Goal: Find specific page/section: Find specific page/section

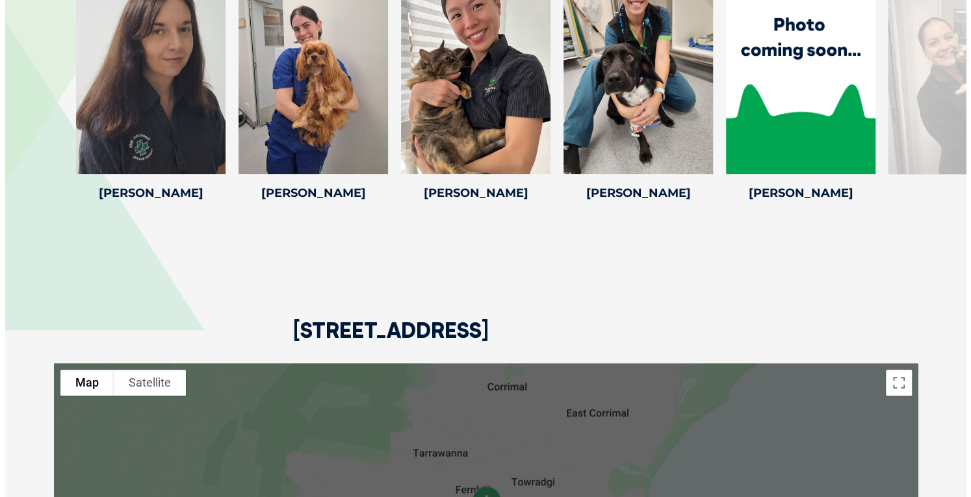
scroll to position [2817, 0]
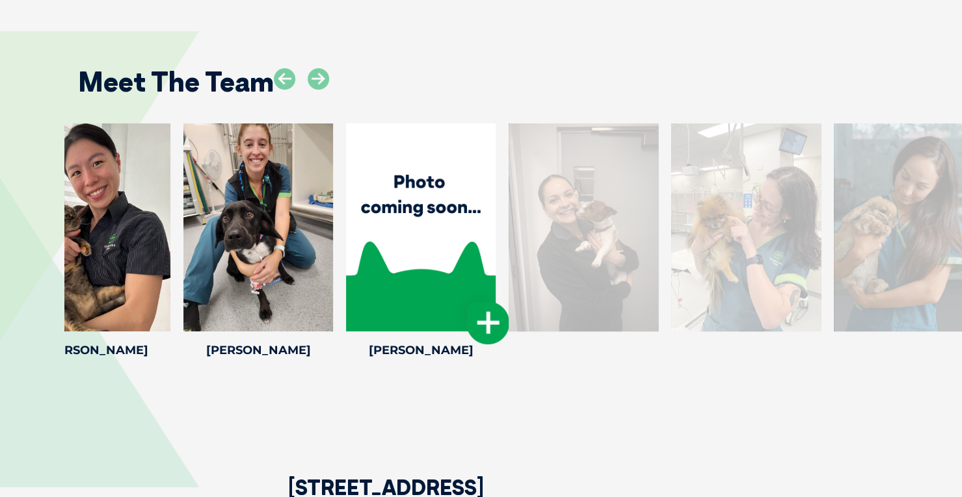
drag, startPoint x: 808, startPoint y: 285, endPoint x: 434, endPoint y: 269, distance: 374.9
click at [434, 269] on div at bounding box center [421, 228] width 150 height 208
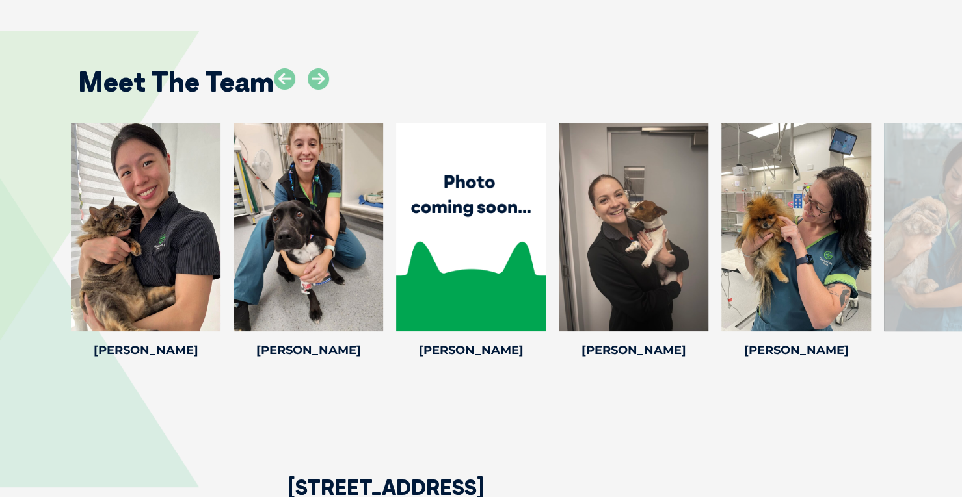
drag, startPoint x: 479, startPoint y: 218, endPoint x: 48, endPoint y: 209, distance: 430.5
click at [48, 209] on div "[PERSON_NAME] [PERSON_NAME] Veterinary Nurse [PERSON_NAME] has been a vet nurse…" at bounding box center [481, 243] width 962 height 239
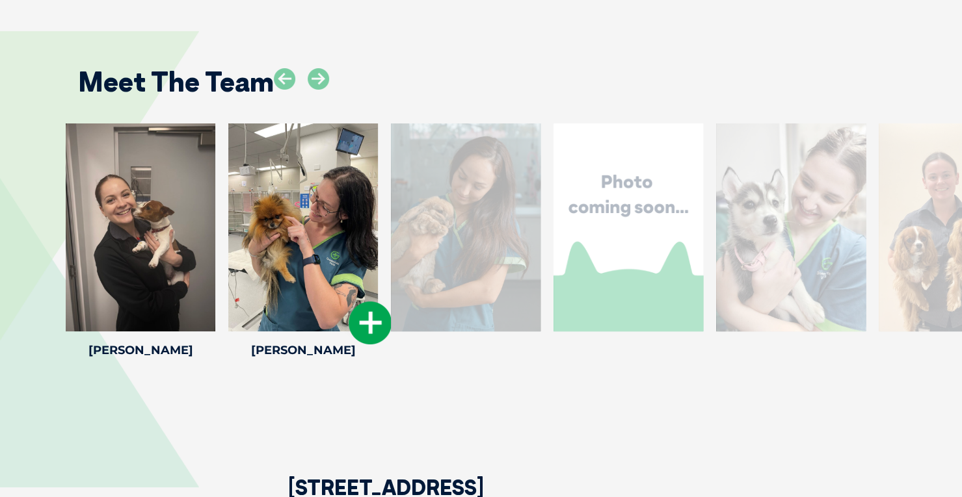
drag, startPoint x: 831, startPoint y: 252, endPoint x: 338, endPoint y: 226, distance: 493.5
click at [338, 226] on div at bounding box center [303, 228] width 150 height 208
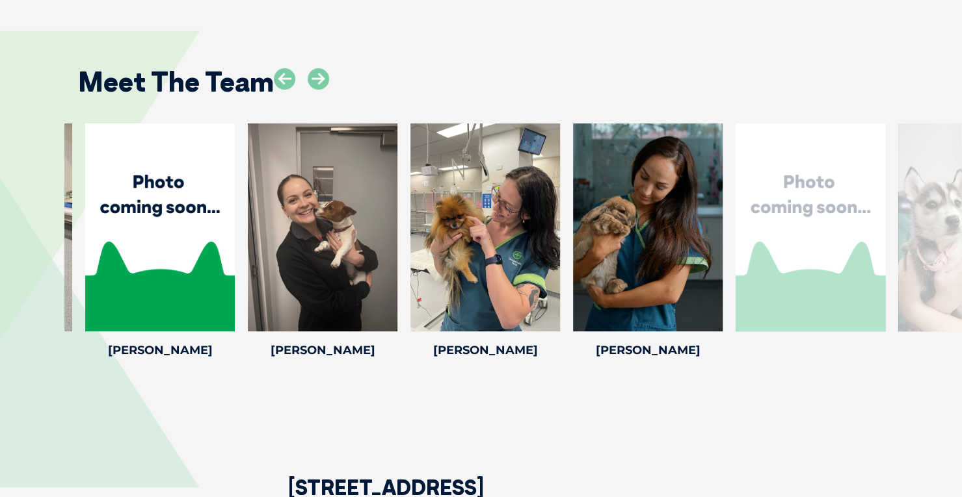
drag, startPoint x: 888, startPoint y: 246, endPoint x: 720, endPoint y: 257, distance: 168.7
click at [735, 257] on div at bounding box center [810, 228] width 150 height 208
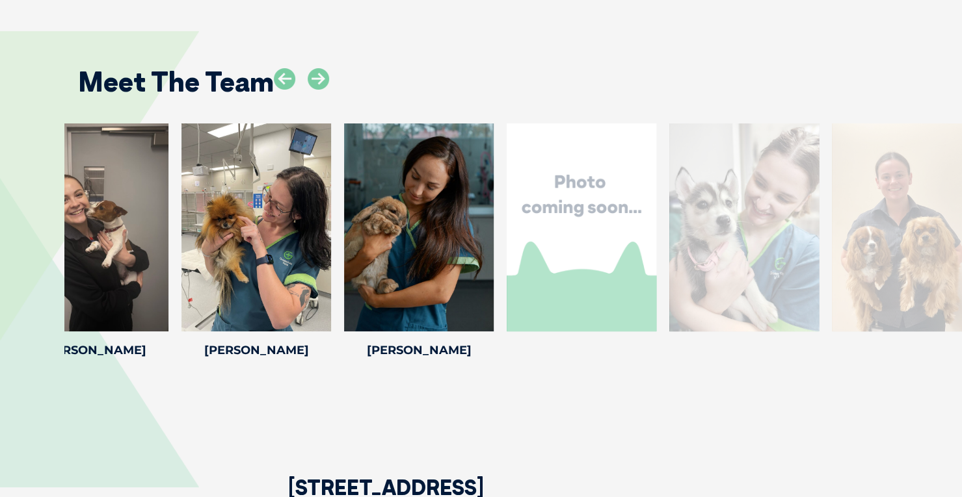
drag, startPoint x: 879, startPoint y: 285, endPoint x: 502, endPoint y: 290, distance: 377.1
click at [502, 290] on div "Ashleigh [GEOGRAPHIC_DATA] [PERSON_NAME] joined the Greencross Fairy Meadow tea…" at bounding box center [581, 243] width 163 height 239
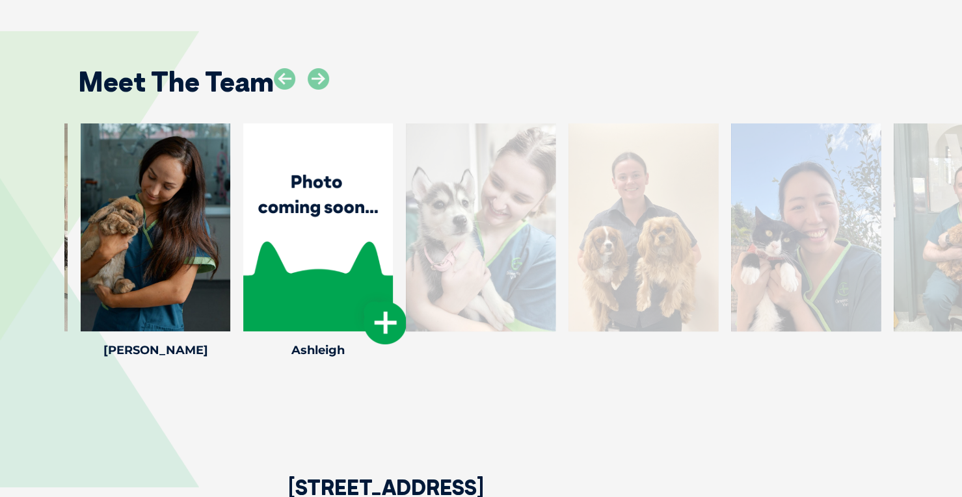
drag, startPoint x: 825, startPoint y: 229, endPoint x: 185, endPoint y: 267, distance: 641.6
click at [243, 267] on div at bounding box center [318, 228] width 150 height 208
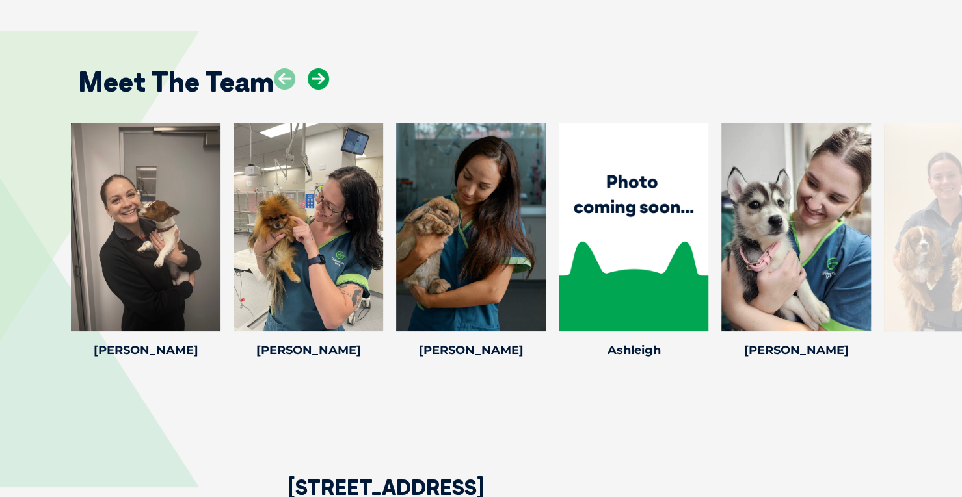
click at [320, 79] on icon at bounding box center [318, 78] width 21 height 21
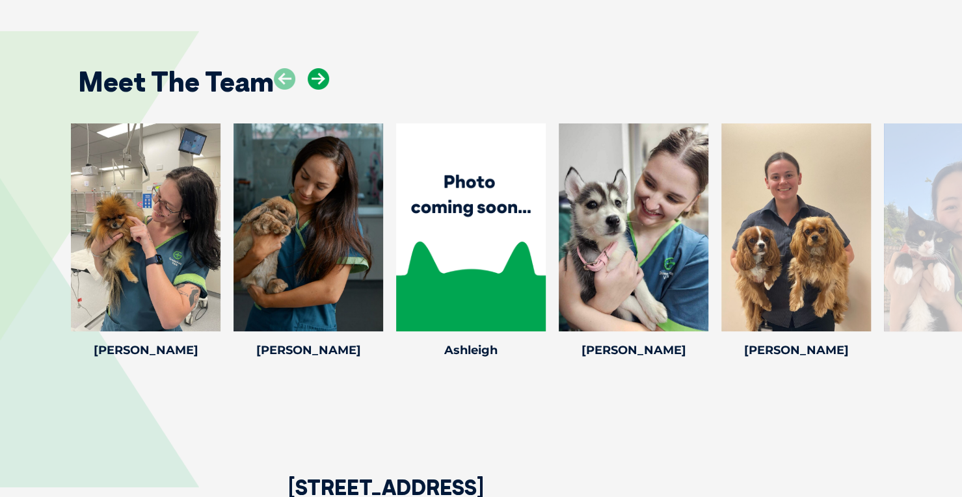
click at [320, 79] on icon at bounding box center [318, 78] width 21 height 21
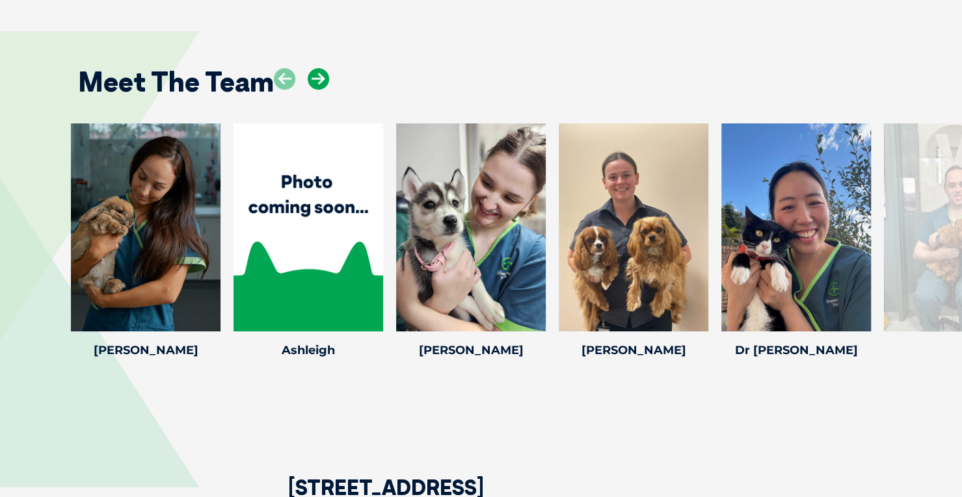
click at [320, 79] on icon at bounding box center [318, 78] width 21 height 21
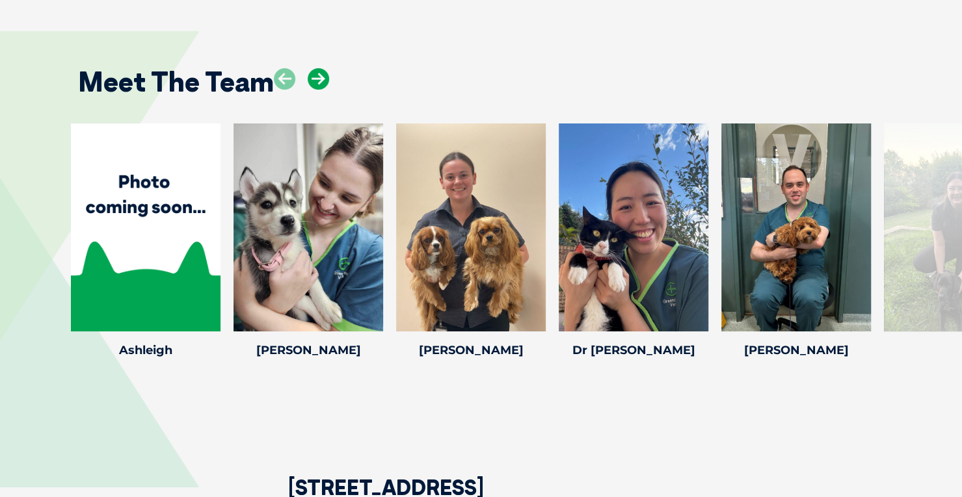
click at [320, 79] on icon at bounding box center [318, 78] width 21 height 21
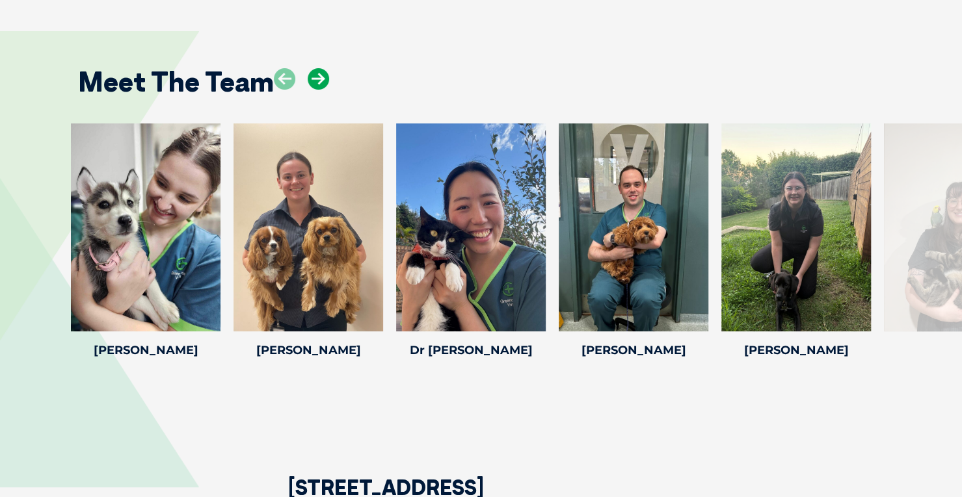
click at [320, 79] on icon at bounding box center [318, 78] width 21 height 21
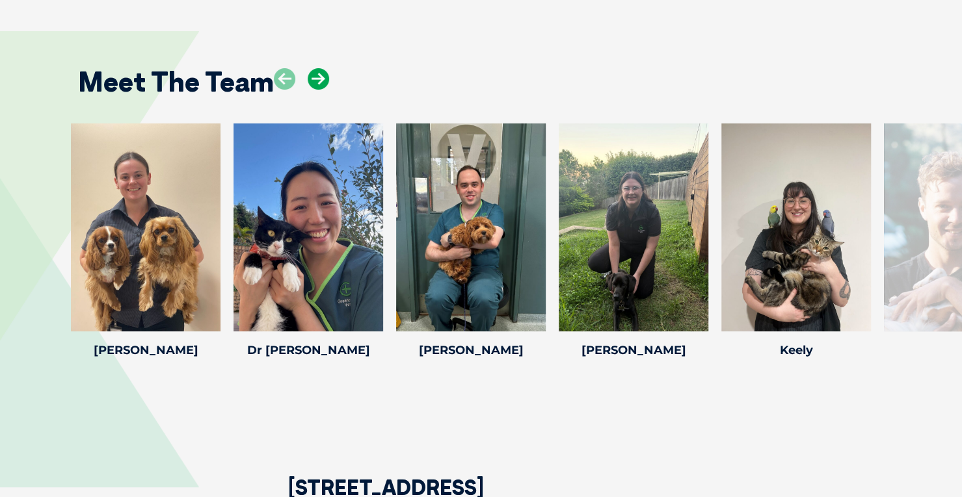
click at [320, 79] on icon at bounding box center [318, 78] width 21 height 21
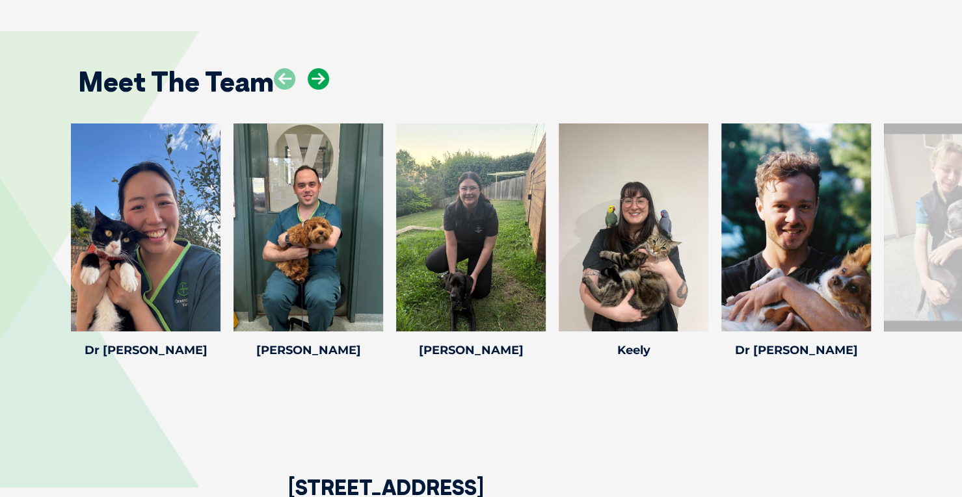
click at [320, 79] on icon at bounding box center [318, 78] width 21 height 21
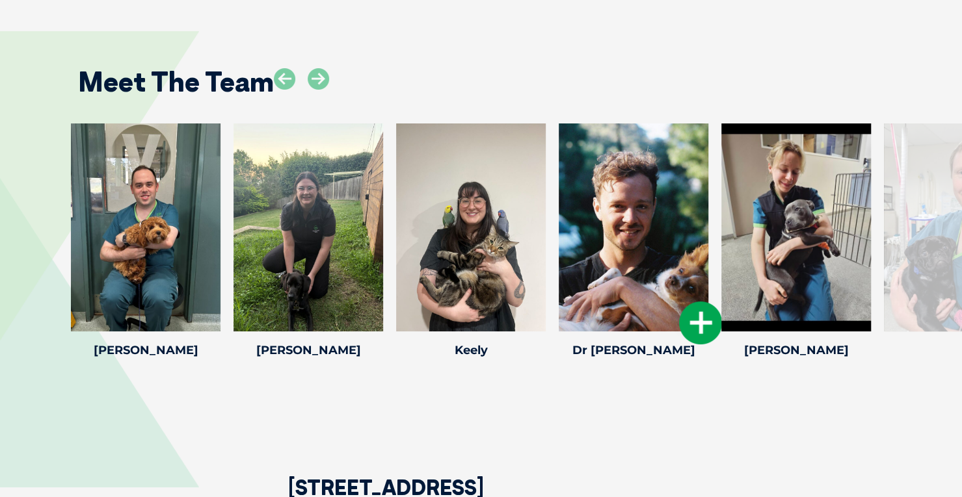
click at [695, 320] on icon at bounding box center [700, 323] width 43 height 43
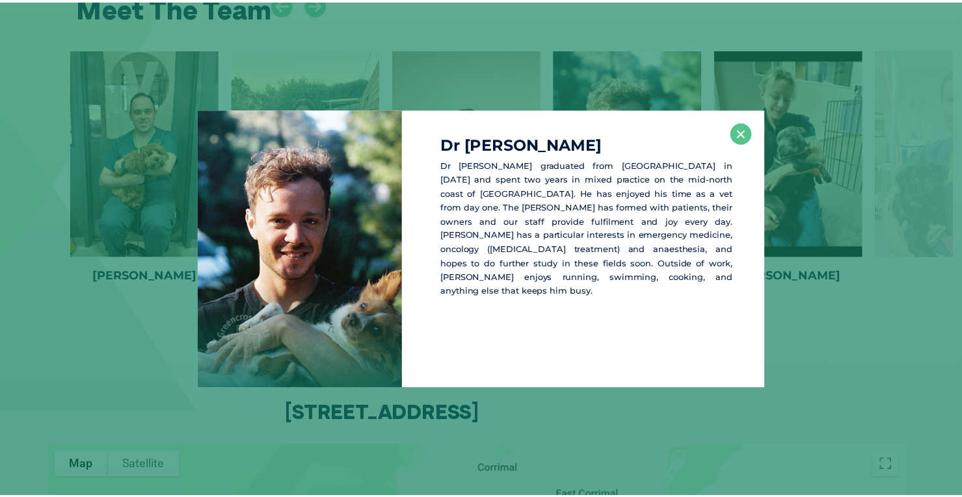
scroll to position [2902, 0]
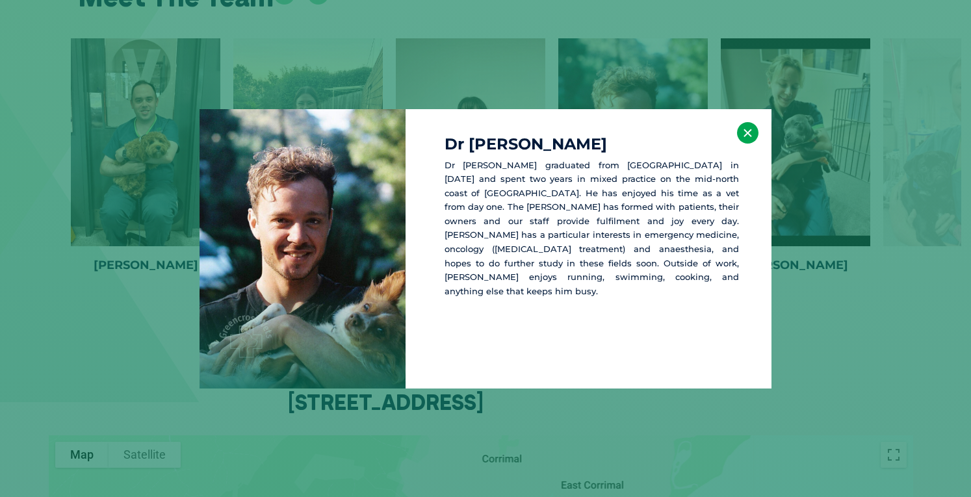
click at [745, 138] on button "×" at bounding box center [747, 132] width 21 height 21
